Goal: Navigation & Orientation: Go to known website

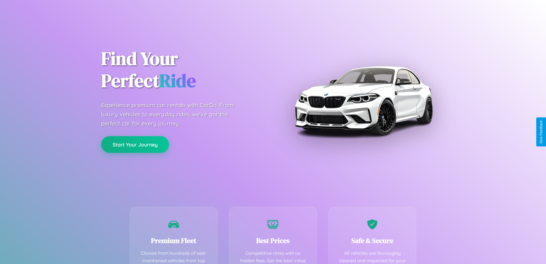
click at [135, 144] on button "Start Your Journey" at bounding box center [135, 144] width 68 height 17
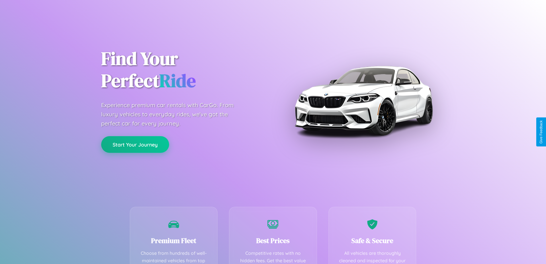
click at [135, 144] on button "Start Your Journey" at bounding box center [135, 144] width 68 height 17
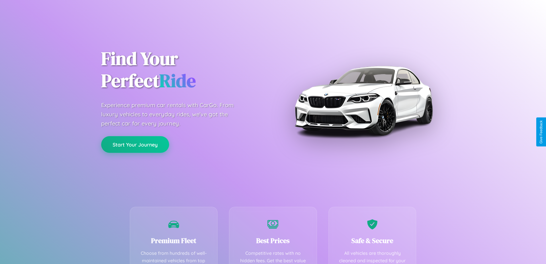
click at [135, 144] on button "Start Your Journey" at bounding box center [135, 144] width 68 height 17
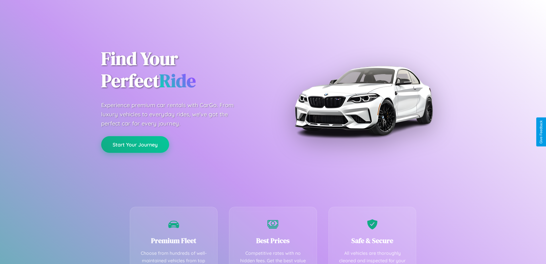
click at [135, 144] on button "Start Your Journey" at bounding box center [135, 144] width 68 height 17
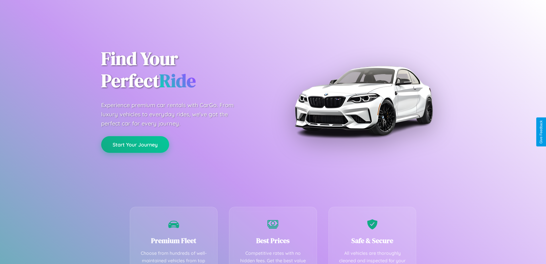
click at [135, 144] on button "Start Your Journey" at bounding box center [135, 144] width 68 height 17
